Goal: Transaction & Acquisition: Purchase product/service

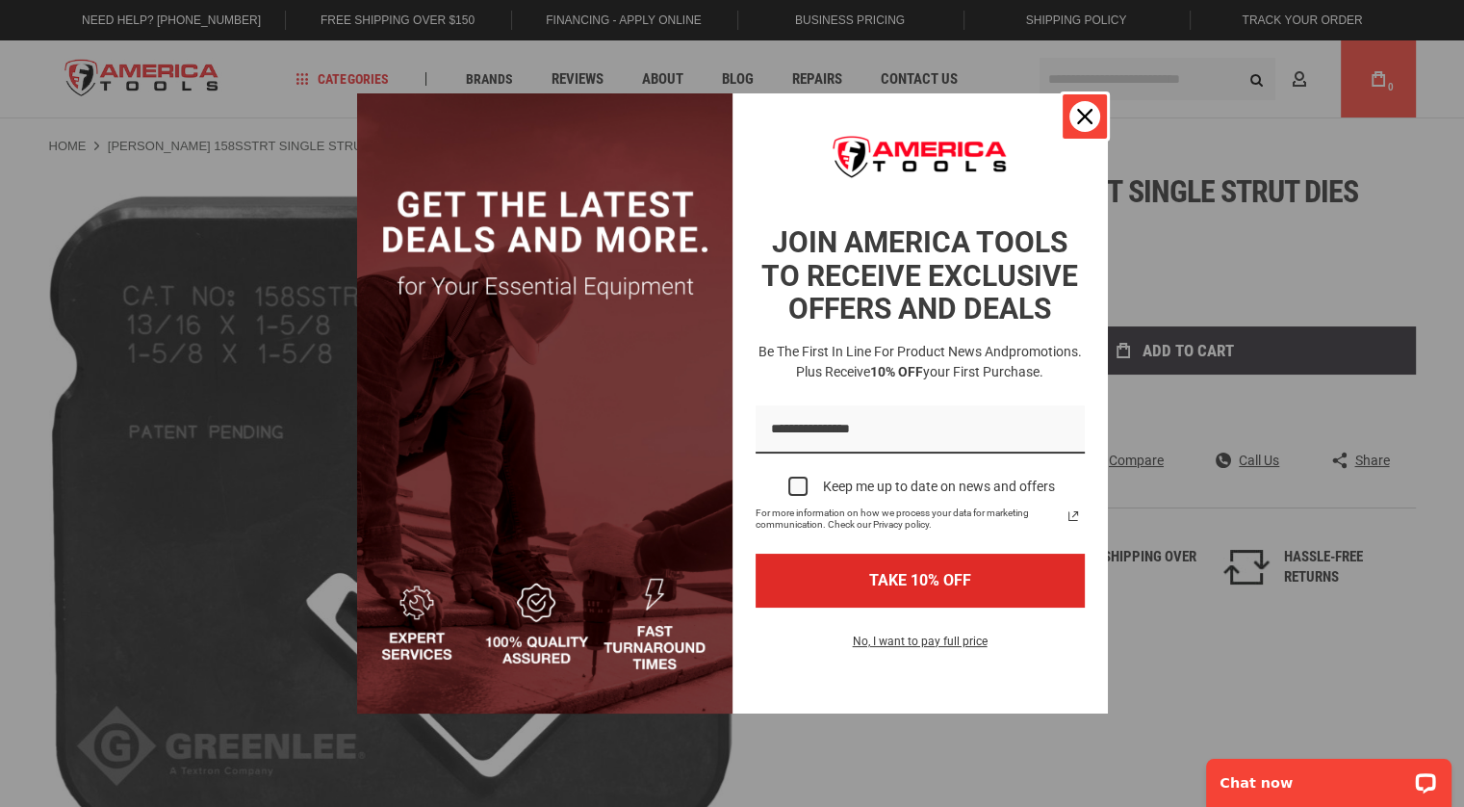
click at [1082, 118] on icon "close icon" at bounding box center [1084, 116] width 15 height 15
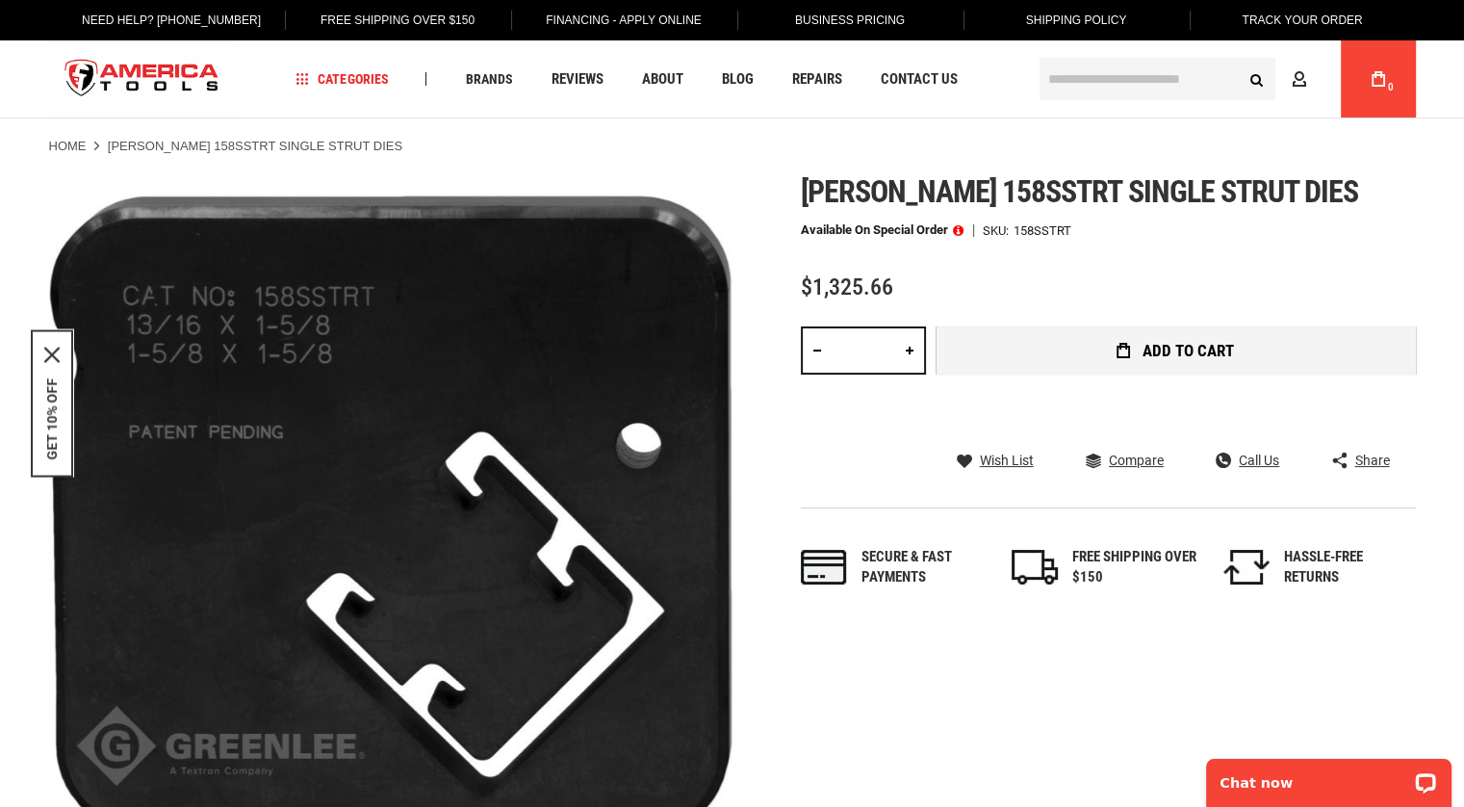
click at [1160, 343] on span "Add to Cart" at bounding box center [1188, 351] width 91 height 16
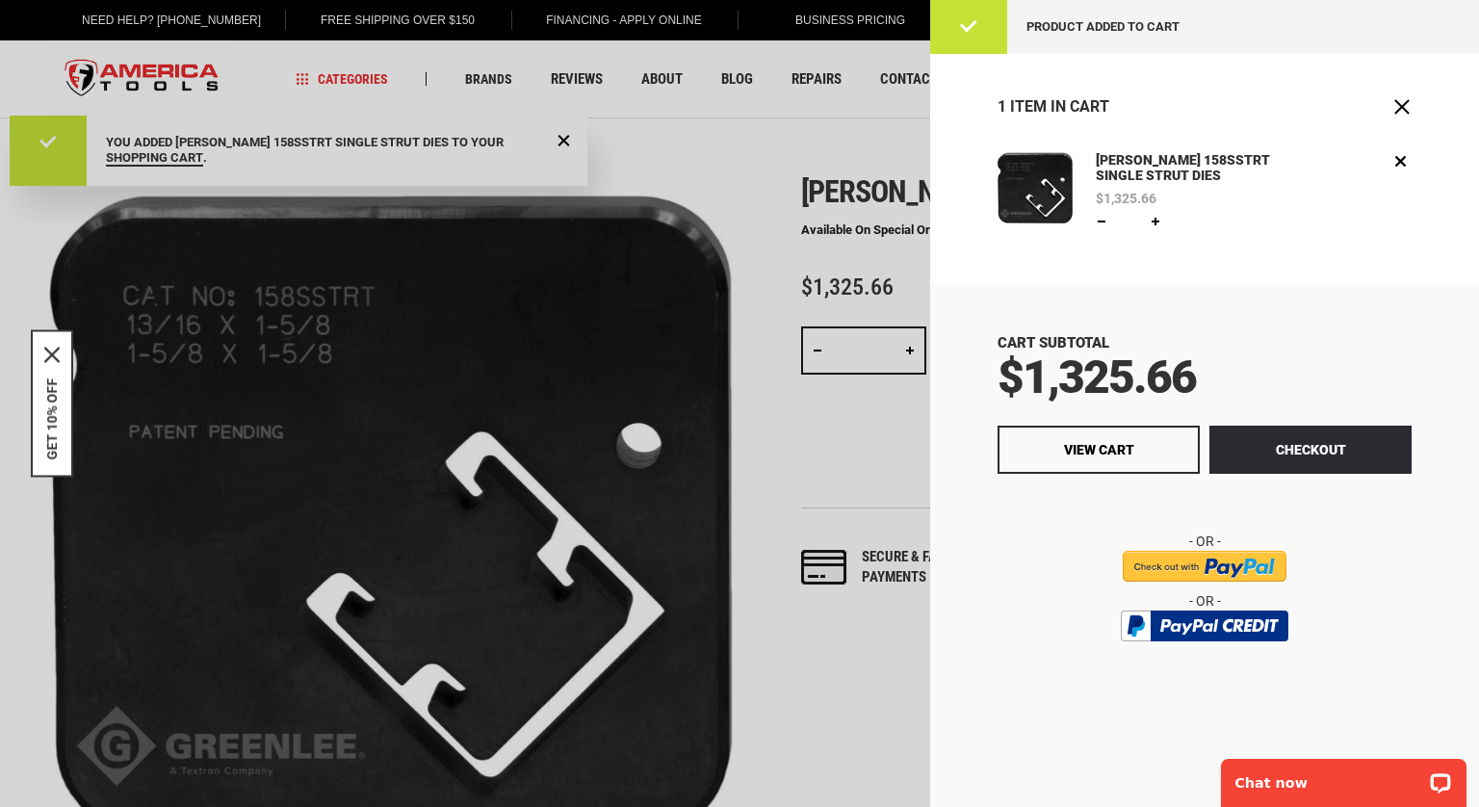
click at [830, 250] on div at bounding box center [739, 403] width 1479 height 807
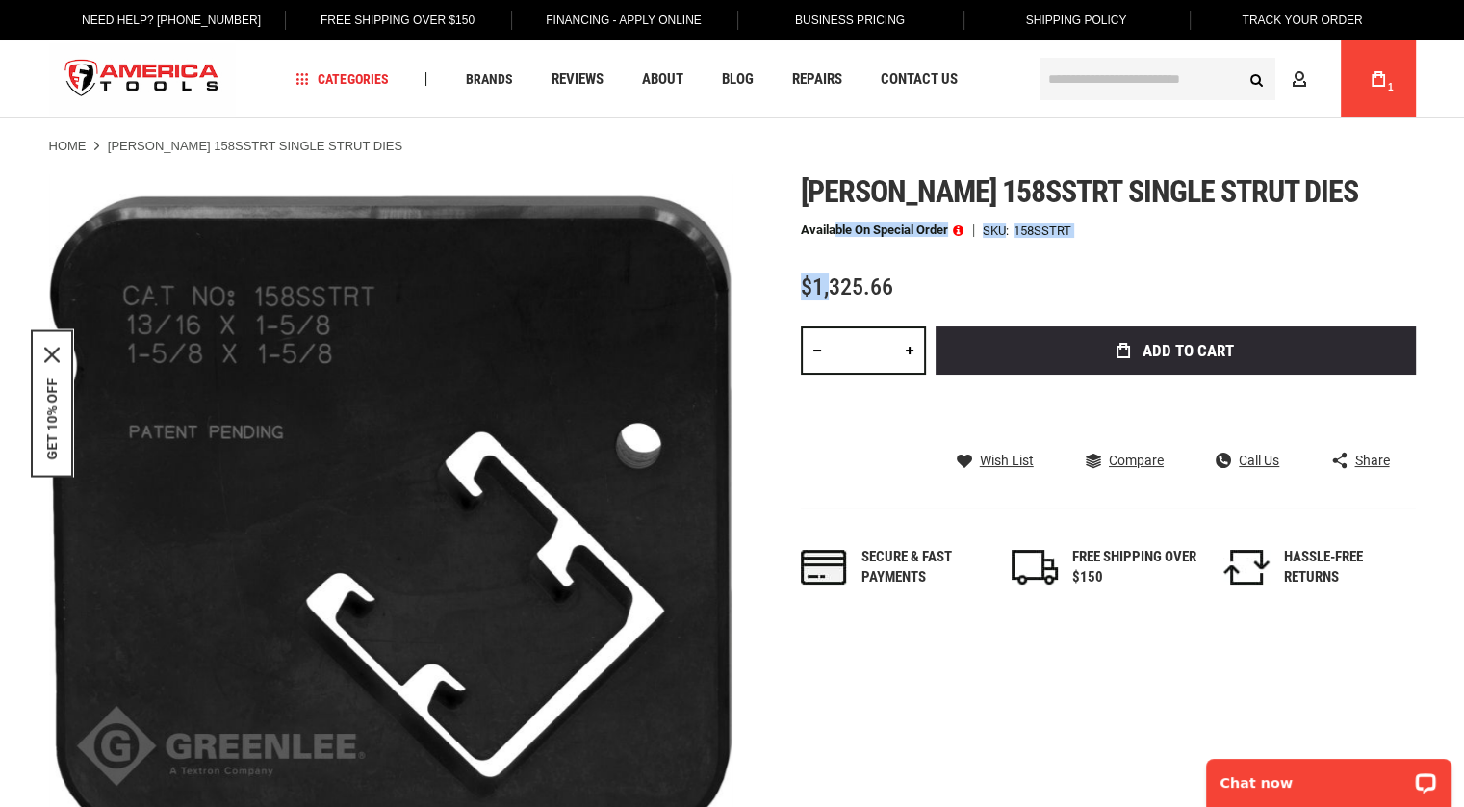
drag, startPoint x: 830, startPoint y: 250, endPoint x: 836, endPoint y: 220, distance: 30.4
click at [836, 220] on div "[PERSON_NAME] 158sstrt single strut dies Available on Special Order SKU 158SSTR…" at bounding box center [1108, 400] width 615 height 452
